Goal: Check status

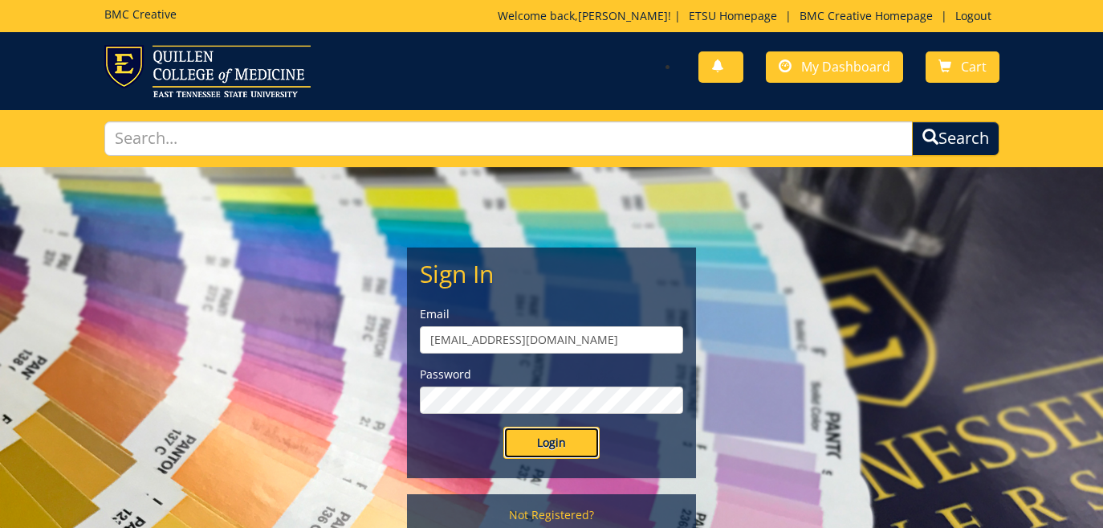
click at [557, 443] on input "Login" at bounding box center [552, 442] width 96 height 32
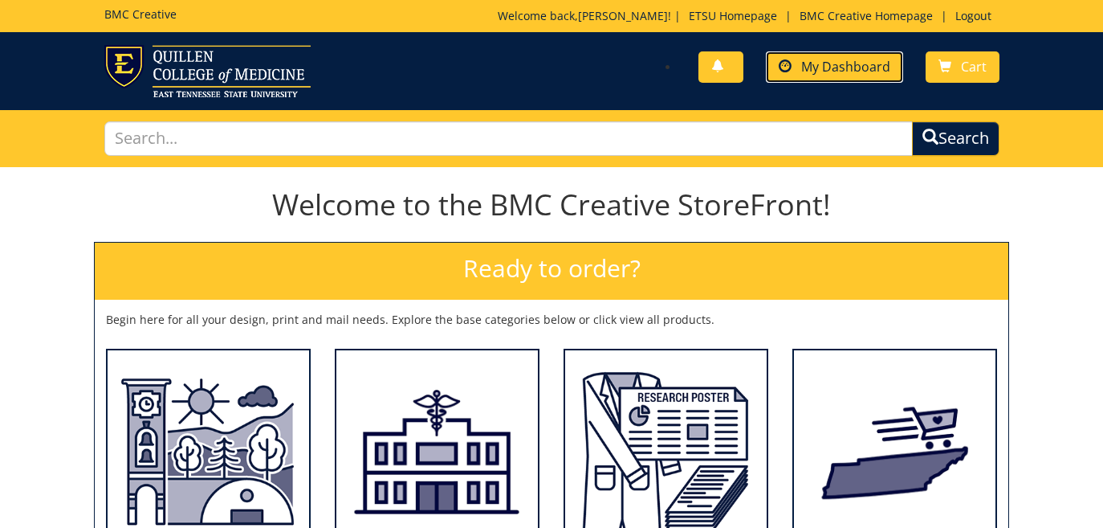
click at [879, 71] on span "My Dashboard" at bounding box center [845, 67] width 89 height 18
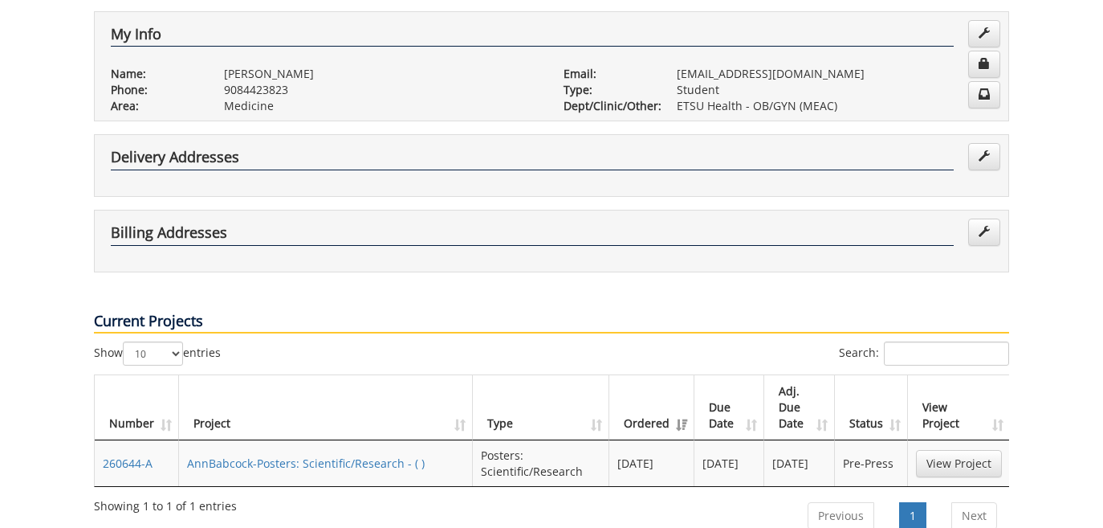
scroll to position [306, 0]
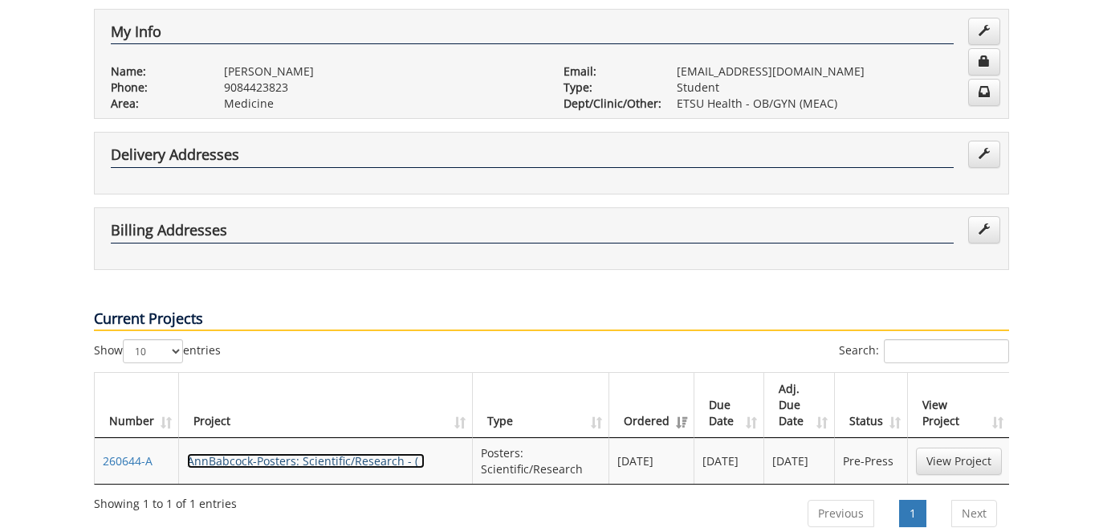
click at [294, 453] on link "AnnBabcock-Posters: Scientific/Research - ( )" at bounding box center [306, 460] width 238 height 15
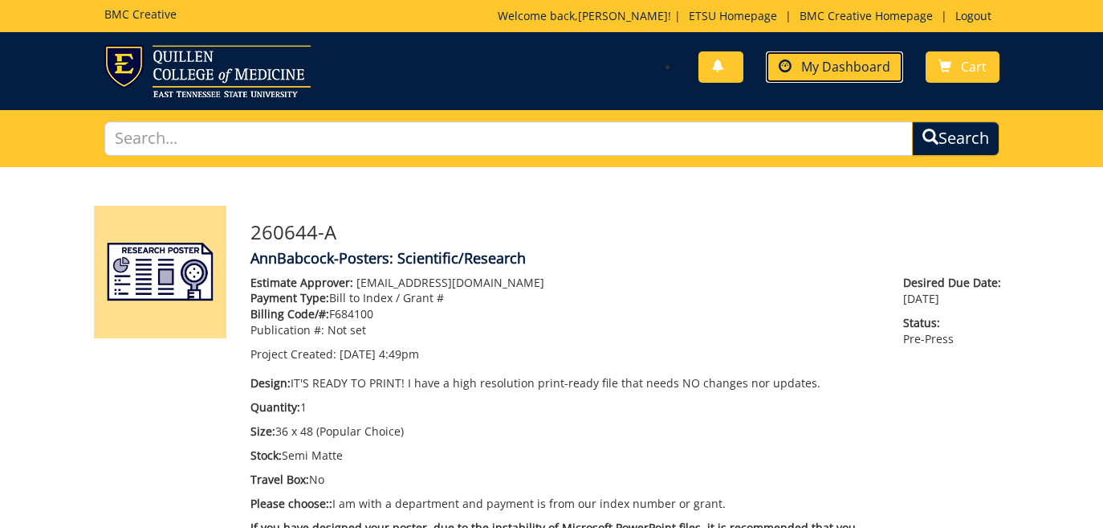
click at [852, 79] on link "My Dashboard" at bounding box center [834, 66] width 137 height 31
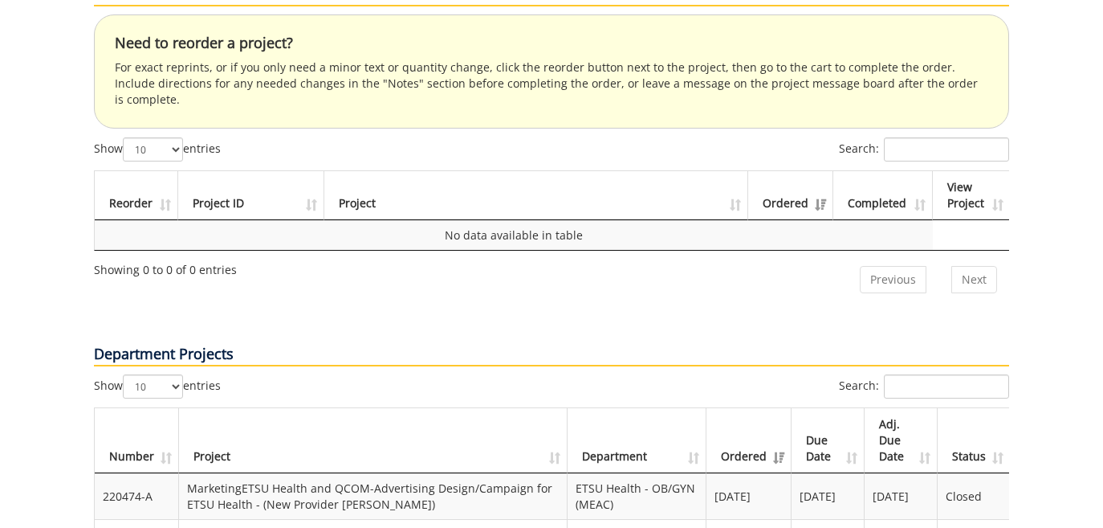
scroll to position [412, 0]
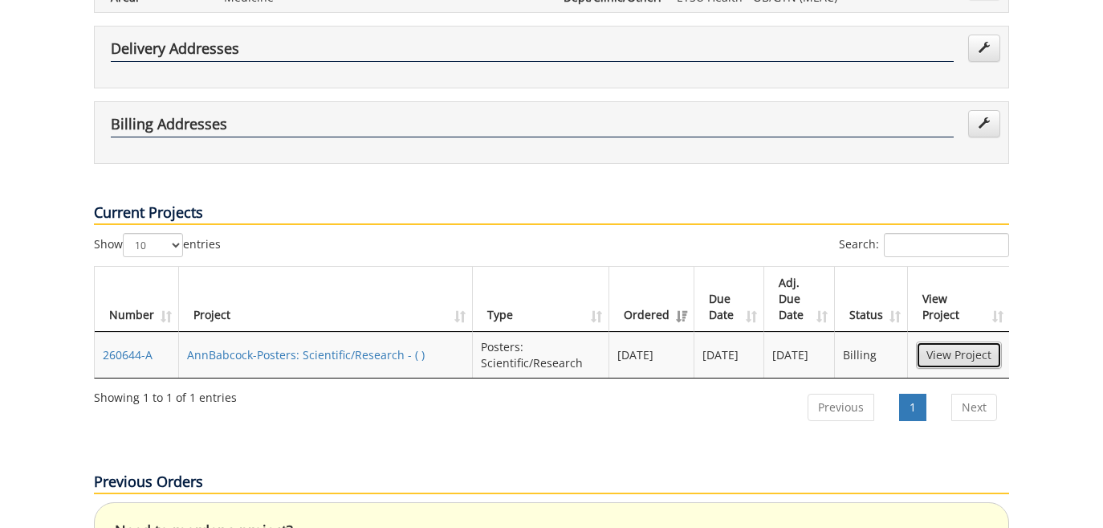
click at [949, 341] on link "View Project" at bounding box center [959, 354] width 86 height 27
